Goal: Task Accomplishment & Management: Manage account settings

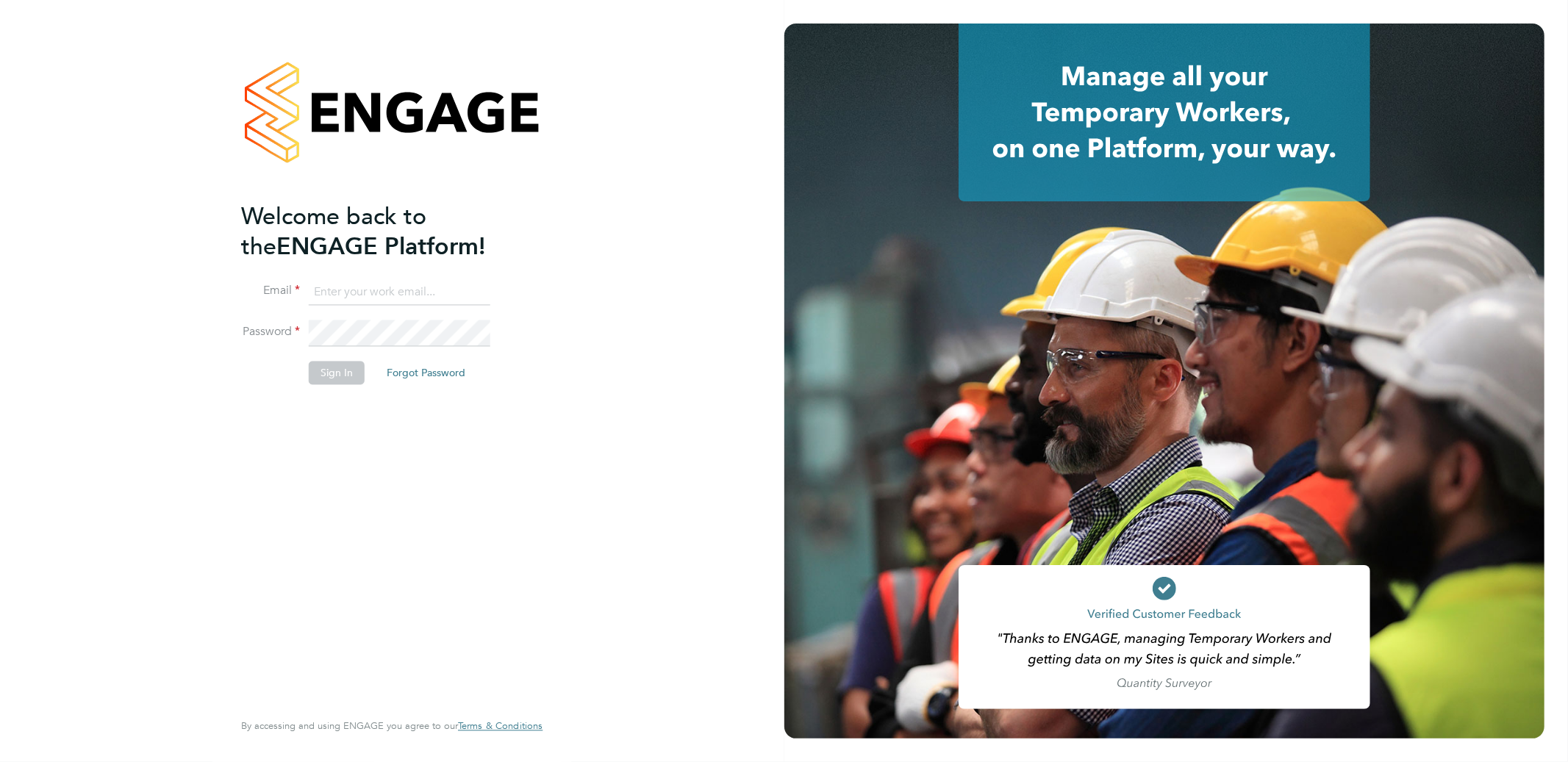
click at [0, 761] on com-1password-button at bounding box center [0, 762] width 0 height 0
click at [415, 291] on input at bounding box center [399, 292] width 181 height 26
click at [0, 761] on com-1password-button at bounding box center [0, 762] width 0 height 0
click at [381, 291] on input at bounding box center [399, 292] width 181 height 26
click at [0, 761] on com-1password-button at bounding box center [0, 762] width 0 height 0
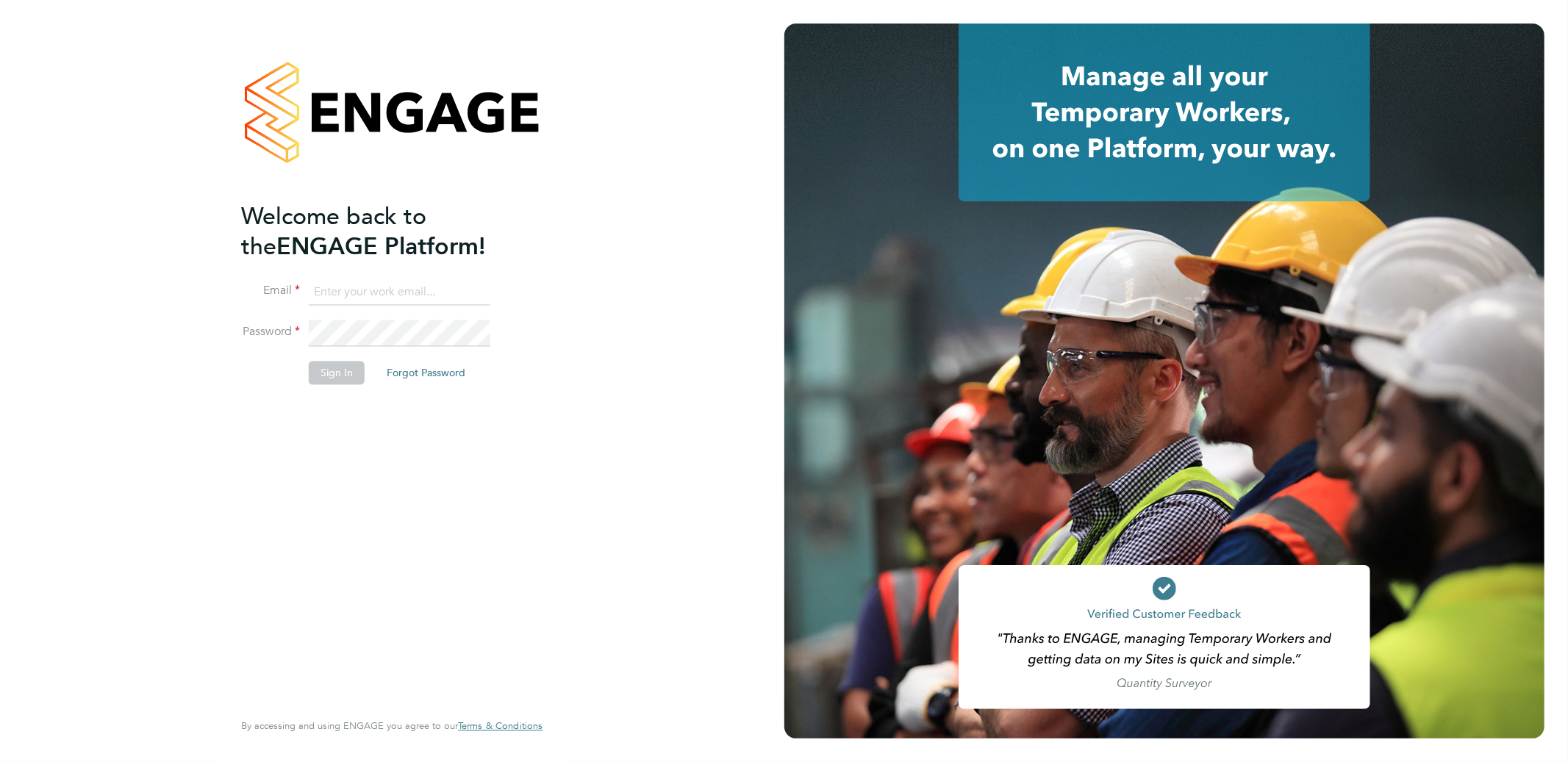
click at [0, 761] on com-1password-button at bounding box center [0, 762] width 0 height 0
click at [371, 303] on input at bounding box center [399, 292] width 181 height 26
click at [0, 761] on com-1password-button at bounding box center [0, 762] width 0 height 0
click at [345, 297] on input at bounding box center [399, 292] width 181 height 26
click at [376, 288] on input at bounding box center [399, 292] width 181 height 26
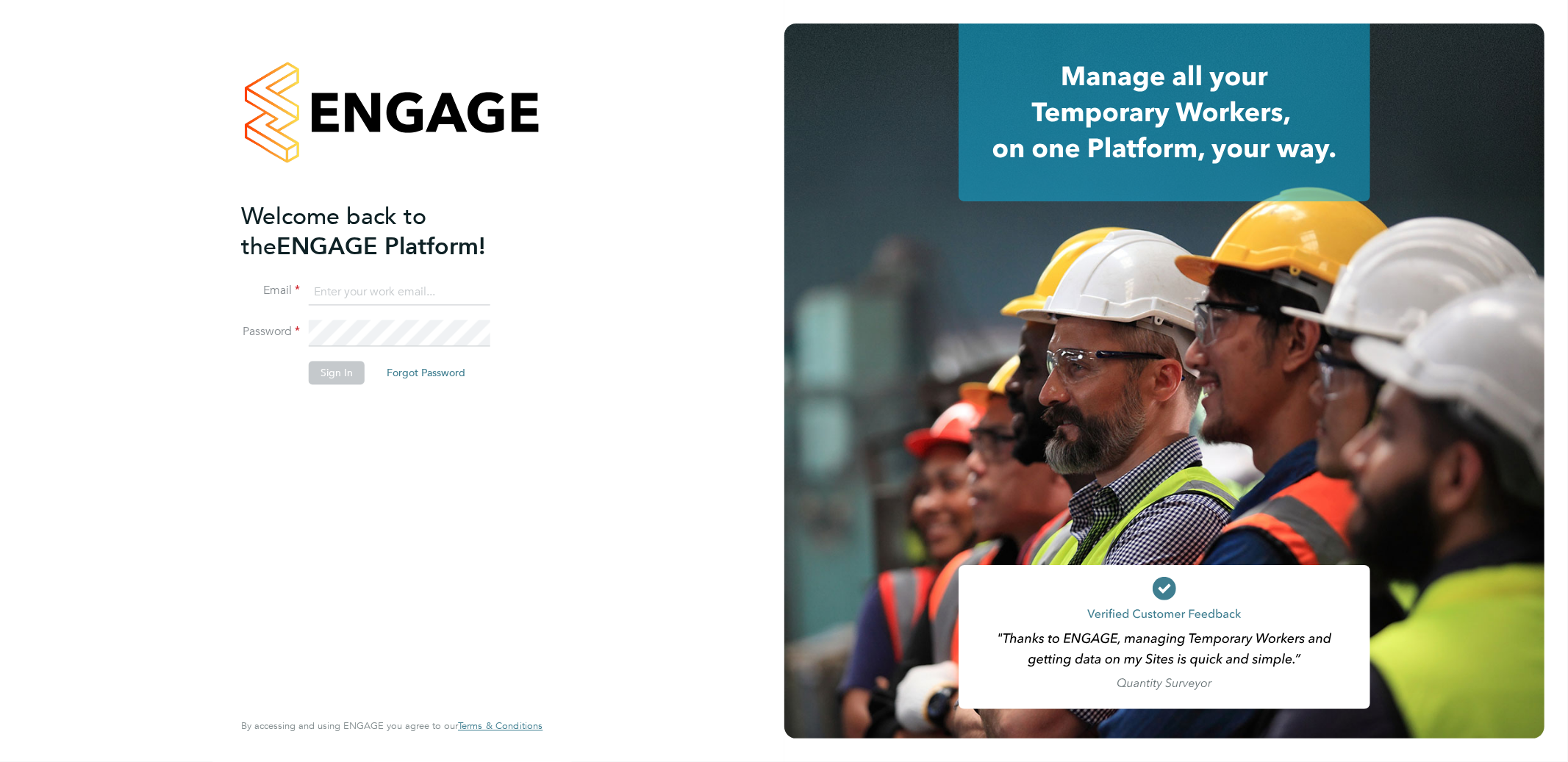
click at [0, 761] on com-1password-button at bounding box center [0, 762] width 0 height 0
type input "support@engagelabs.io"
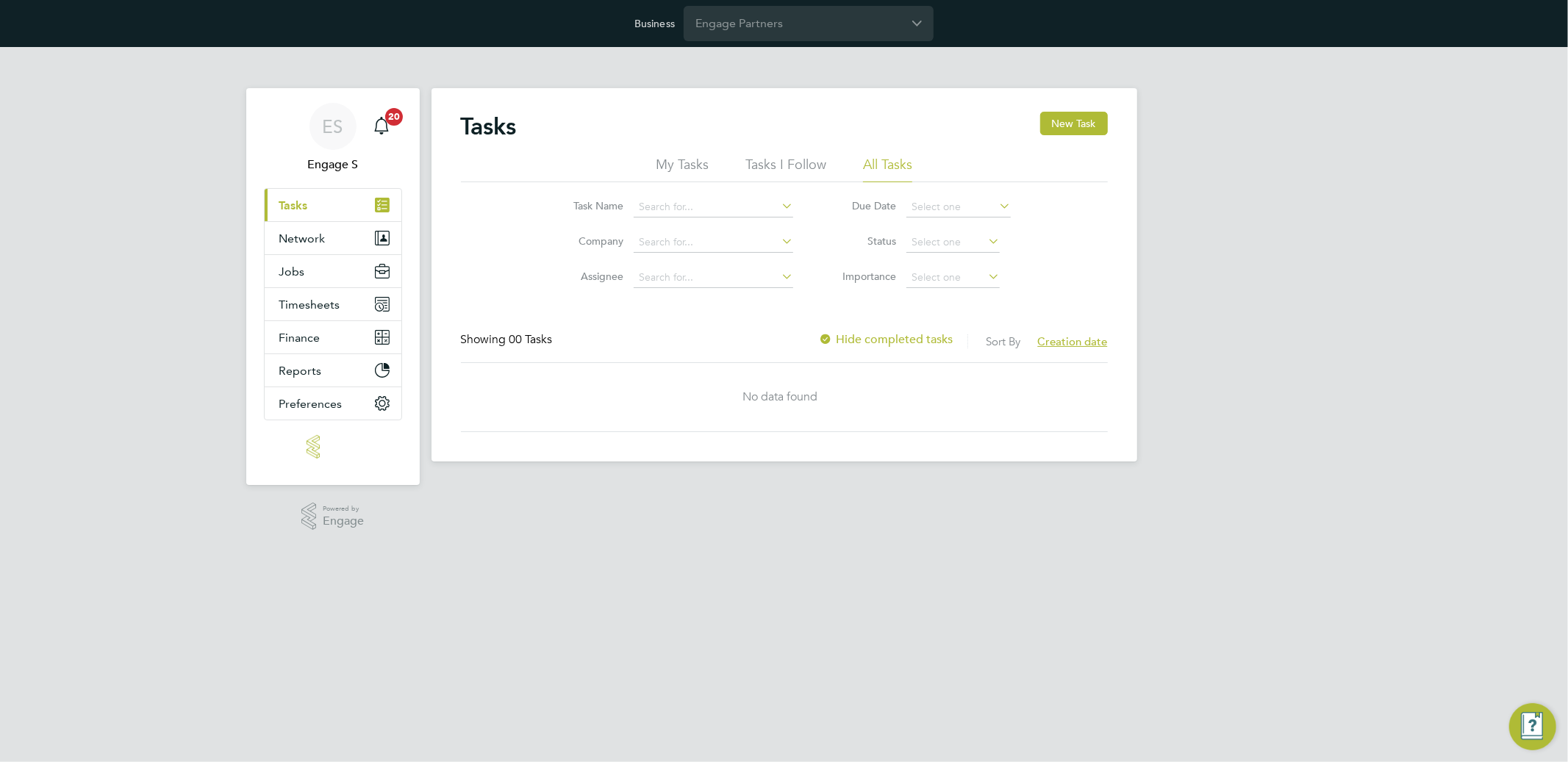
click at [244, 82] on div "ES Engage S Notifications 20 Applications: Current page: Tasks Network Team Mem…" at bounding box center [784, 266] width 1568 height 438
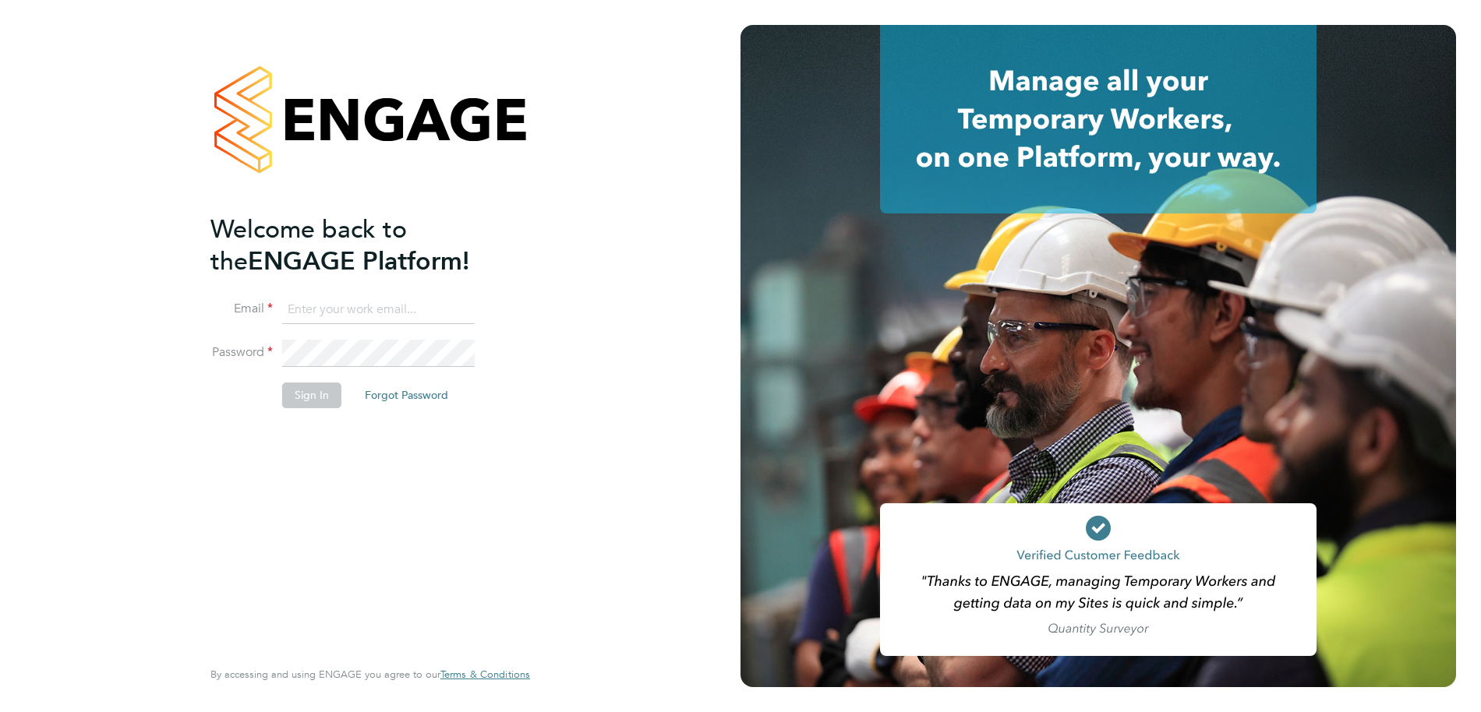
click at [317, 297] on input at bounding box center [378, 310] width 192 height 28
click at [298, 314] on input at bounding box center [378, 310] width 192 height 28
